Goal: Information Seeking & Learning: Learn about a topic

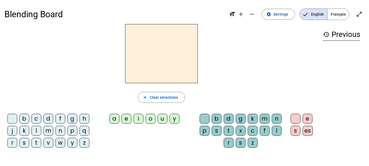
click at [46, 120] on div "d" at bounding box center [48, 119] width 10 height 10
click at [113, 120] on div "a" at bounding box center [115, 119] width 10 height 10
click at [163, 119] on div "u" at bounding box center [163, 119] width 10 height 10
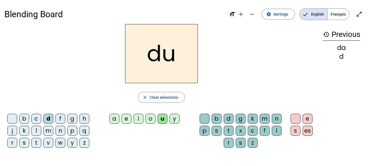
click at [116, 119] on div "a" at bounding box center [115, 119] width 10 height 10
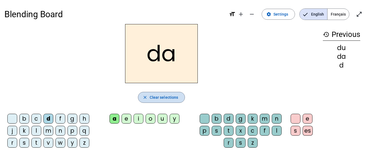
click at [154, 95] on span "Clear selections" at bounding box center [164, 97] width 29 height 7
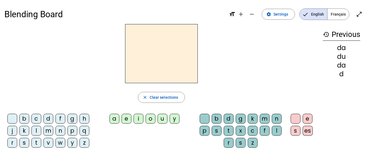
click at [296, 120] on div at bounding box center [296, 119] width 10 height 10
click at [283, 16] on span "Settings" at bounding box center [280, 14] width 15 height 7
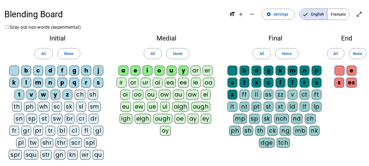
click at [184, 99] on letter-bubble "au" at bounding box center [179, 96] width 13 height 12
click at [152, 52] on span "All" at bounding box center [153, 53] width 5 height 7
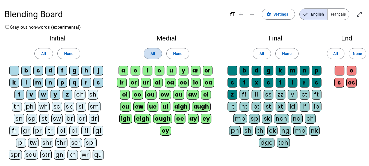
click at [155, 54] on span "All" at bounding box center [153, 53] width 5 height 7
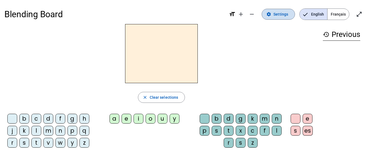
click at [280, 15] on span "Settings" at bounding box center [280, 14] width 15 height 7
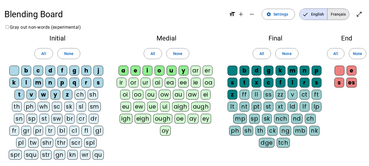
click at [342, 13] on span "Français" at bounding box center [339, 14] width 22 height 11
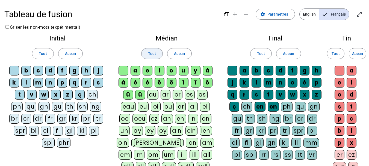
click at [158, 52] on span at bounding box center [152, 53] width 21 height 13
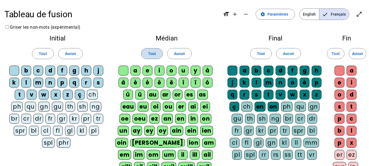
click at [158, 52] on span at bounding box center [152, 53] width 21 height 13
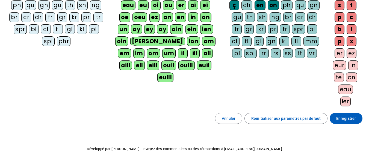
scroll to position [102, 0]
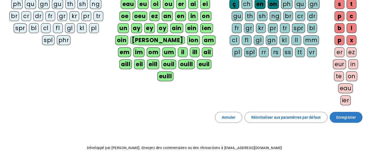
click at [353, 118] on span "Enregistrer" at bounding box center [346, 117] width 20 height 7
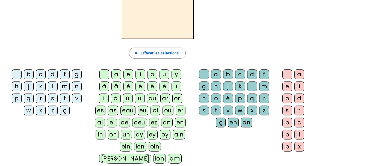
scroll to position [44, 0]
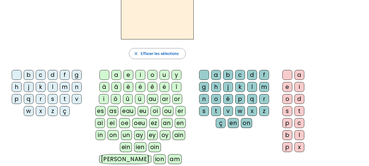
click at [65, 87] on div "m" at bounding box center [65, 87] width 10 height 10
click at [155, 111] on div "oi" at bounding box center [156, 111] width 10 height 10
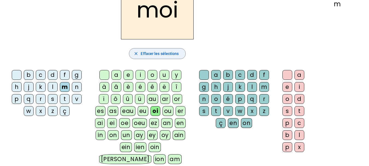
click at [168, 53] on span "Effacer les sélections" at bounding box center [160, 53] width 38 height 7
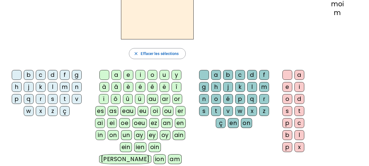
click at [152, 140] on letter-bubble "ey" at bounding box center [153, 136] width 13 height 12
click at [27, 87] on div "j" at bounding box center [29, 87] width 10 height 10
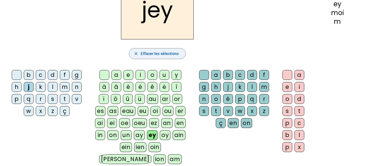
click at [163, 50] on span "button" at bounding box center [157, 53] width 56 height 13
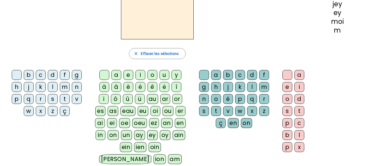
click at [31, 88] on div "j" at bounding box center [29, 87] width 10 height 10
click at [128, 111] on div "eau" at bounding box center [127, 111] width 15 height 10
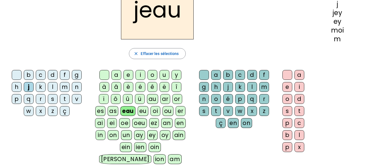
click at [145, 85] on letter-bubble "é" at bounding box center [141, 88] width 12 height 12
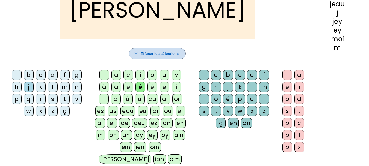
click at [157, 51] on span "Effacer les sélections" at bounding box center [160, 53] width 38 height 7
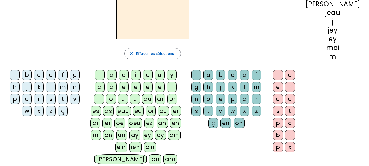
click at [40, 89] on div "k" at bounding box center [39, 87] width 10 height 10
click at [100, 121] on div "ai" at bounding box center [95, 123] width 10 height 10
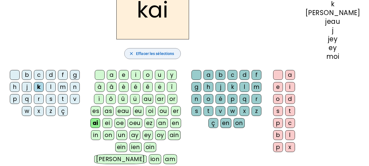
click at [151, 54] on span "Effacer les sélections" at bounding box center [155, 53] width 38 height 7
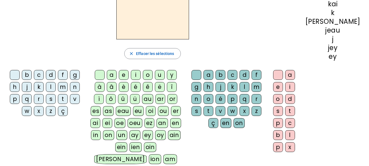
click at [40, 99] on div "r" at bounding box center [39, 99] width 10 height 10
click at [154, 124] on div "ez" at bounding box center [150, 123] width 10 height 10
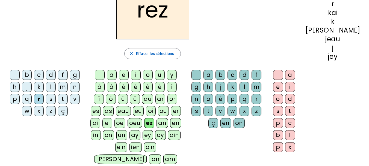
click at [215, 149] on div "b c d f g h j k l m n p q r s t v w x z ç a e i o u y à â è é ê ë î ï ô û ü au …" at bounding box center [152, 136] width 297 height 137
click at [155, 54] on span "Effacer les sélections" at bounding box center [155, 53] width 38 height 7
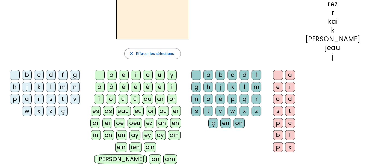
click at [79, 99] on div "v" at bounding box center [75, 99] width 10 height 10
click at [100, 136] on div "in" at bounding box center [96, 135] width 10 height 10
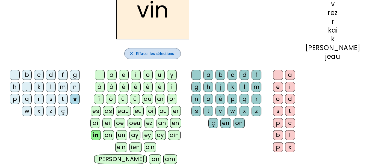
click at [134, 53] on mat-icon "close" at bounding box center [131, 53] width 5 height 5
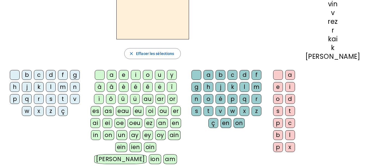
click at [52, 89] on div "l" at bounding box center [51, 87] width 10 height 10
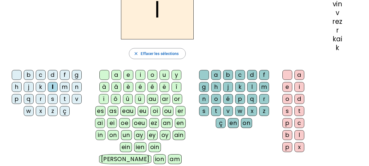
click at [167, 123] on div "an" at bounding box center [166, 123] width 11 height 10
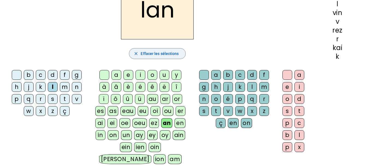
click at [173, 50] on span "button" at bounding box center [157, 53] width 56 height 13
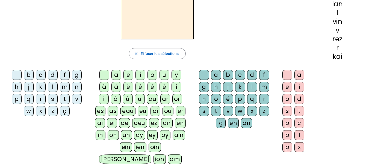
click at [41, 76] on div "c" at bounding box center [41, 75] width 10 height 10
click at [100, 135] on div "in" at bounding box center [101, 135] width 10 height 10
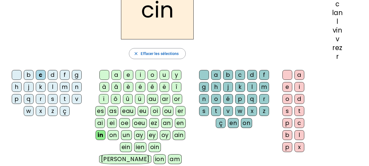
click at [114, 138] on div "on" at bounding box center [113, 135] width 11 height 10
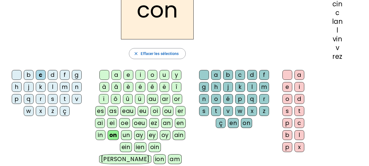
click at [168, 123] on div "an" at bounding box center [166, 123] width 11 height 10
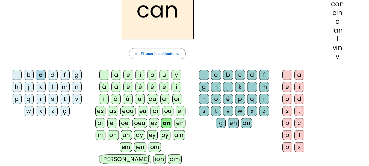
click at [166, 113] on div "ou" at bounding box center [168, 111] width 11 height 10
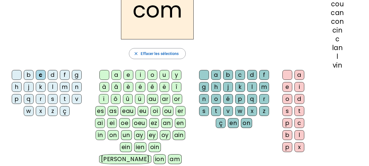
click at [76, 100] on div "v" at bounding box center [77, 99] width 10 height 10
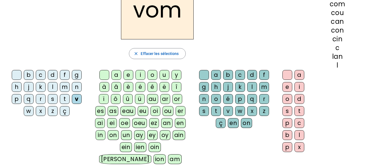
click at [112, 123] on div "ei" at bounding box center [112, 123] width 10 height 10
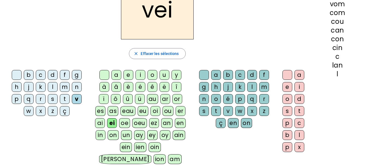
click at [155, 110] on div "oi" at bounding box center [156, 111] width 10 height 10
click at [204, 111] on div "s" at bounding box center [204, 111] width 10 height 10
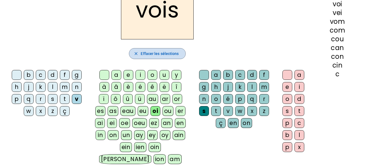
click at [153, 54] on span "Effacer les sélections" at bounding box center [160, 53] width 38 height 7
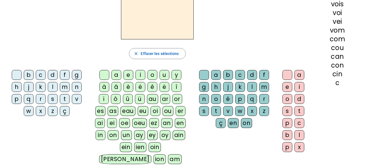
click at [66, 86] on div "m" at bounding box center [65, 87] width 10 height 10
click at [128, 112] on div "eau" at bounding box center [127, 111] width 15 height 10
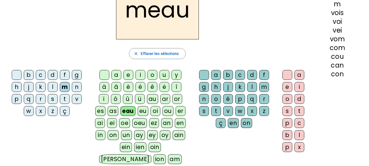
click at [213, 110] on div "t" at bounding box center [216, 111] width 10 height 10
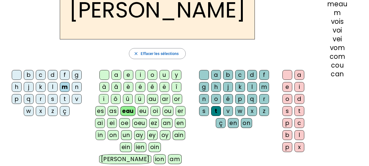
click at [288, 88] on div "e" at bounding box center [287, 87] width 10 height 10
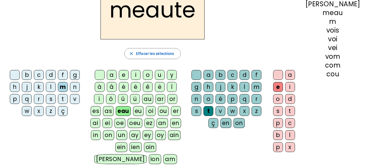
click at [52, 98] on div "s" at bounding box center [51, 99] width 10 height 10
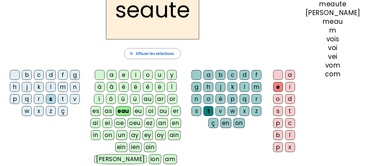
click at [64, 75] on div "f" at bounding box center [63, 75] width 10 height 10
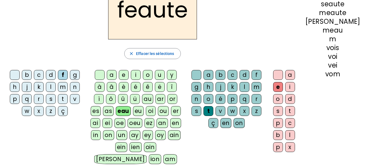
click at [17, 100] on div "p" at bounding box center [15, 99] width 10 height 10
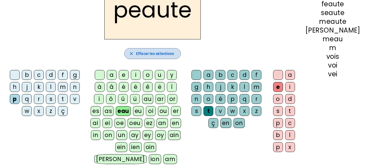
click at [149, 54] on span "Effacer les sélections" at bounding box center [155, 53] width 38 height 7
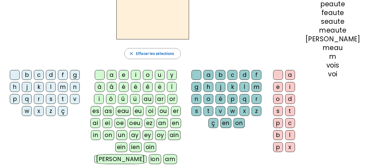
click at [30, 87] on div "j" at bounding box center [27, 87] width 10 height 10
click at [155, 109] on div "oi" at bounding box center [151, 111] width 10 height 10
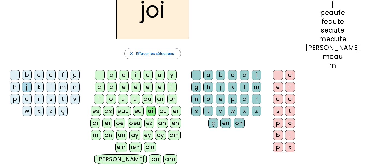
click at [283, 111] on div "s" at bounding box center [278, 111] width 10 height 10
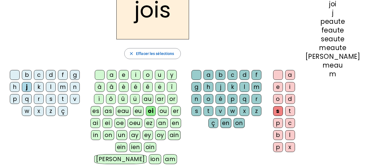
click at [283, 87] on div "e" at bounding box center [278, 87] width 10 height 10
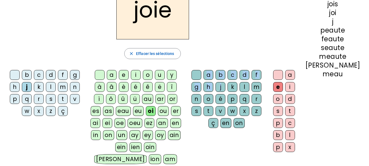
drag, startPoint x: 211, startPoint y: 64, endPoint x: 234, endPoint y: 88, distance: 33.8
click at [234, 88] on div "joie close [PERSON_NAME] les sélections b c d f g h j k l m n p q r s t v w x z…" at bounding box center [152, 92] width 297 height 224
click at [263, 136] on div "b c d f g h j k l m n p q r s t v w x z ç a e i o u y à â è é ê ë î ï ô û ü au …" at bounding box center [152, 136] width 297 height 137
click at [212, 111] on div "t" at bounding box center [209, 111] width 10 height 10
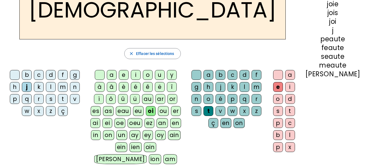
click at [28, 75] on div "b" at bounding box center [27, 75] width 10 height 10
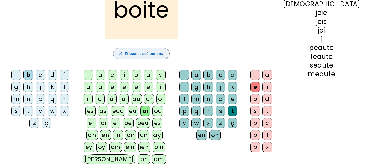
click at [157, 51] on span "Effacer les sélections" at bounding box center [144, 53] width 38 height 7
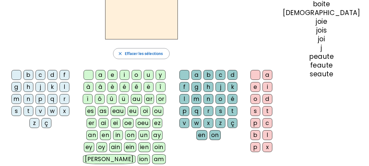
click at [48, 102] on div "q" at bounding box center [53, 99] width 10 height 10
click at [154, 76] on div "u" at bounding box center [149, 75] width 10 height 10
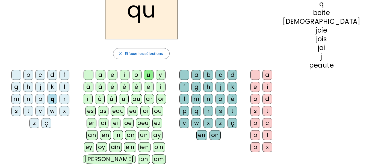
click at [150, 109] on div "oi" at bounding box center [145, 111] width 10 height 10
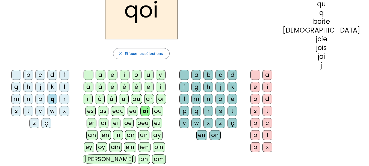
click at [154, 74] on div "u" at bounding box center [149, 75] width 10 height 10
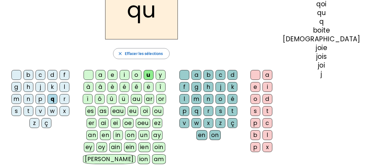
click at [150, 111] on div "oi" at bounding box center [145, 111] width 10 height 10
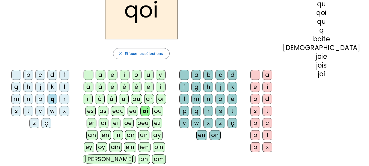
click at [154, 75] on div "u" at bounding box center [149, 75] width 10 height 10
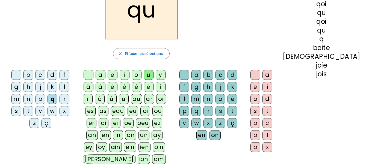
click at [260, 99] on div "o" at bounding box center [255, 99] width 10 height 10
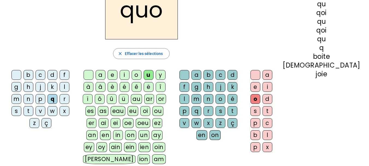
click at [272, 87] on div "i" at bounding box center [268, 87] width 10 height 10
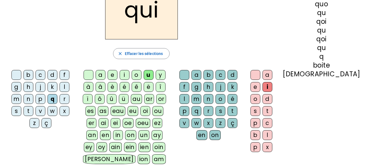
click at [260, 99] on div "o" at bounding box center [255, 99] width 10 height 10
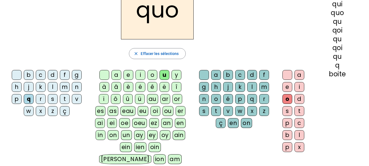
click at [287, 88] on div "e" at bounding box center [287, 87] width 10 height 10
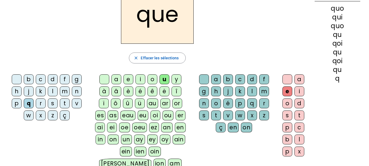
scroll to position [35, 0]
